Goal: Check status: Check status

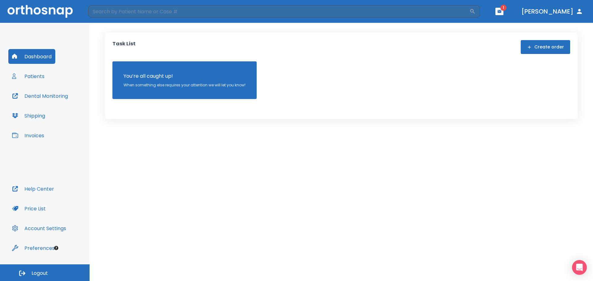
click at [38, 78] on button "Patients" at bounding box center [28, 76] width 40 height 15
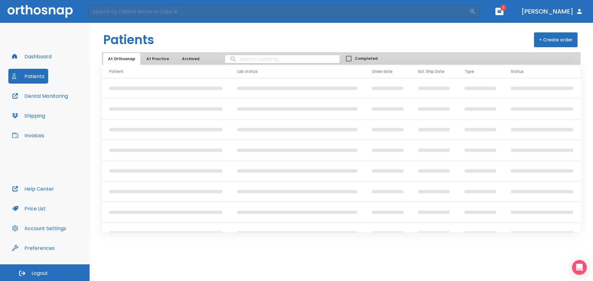
click at [250, 60] on input "search" at bounding box center [282, 59] width 115 height 12
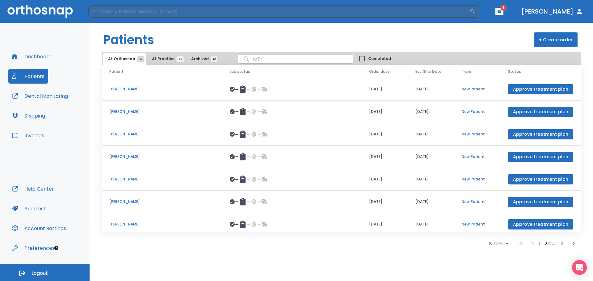
type input "laTr"
click at [129, 157] on p "[PERSON_NAME]" at bounding box center [162, 157] width 106 height 6
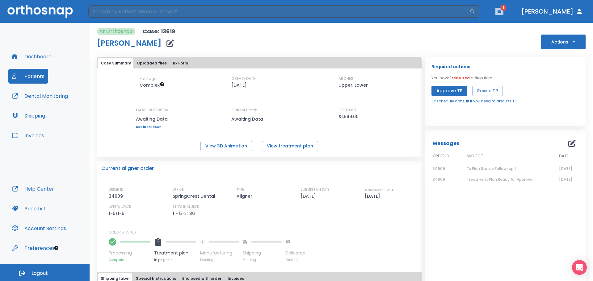
click at [501, 13] on icon "button" at bounding box center [499, 11] width 4 height 4
click at [513, 9] on div at bounding box center [296, 140] width 593 height 281
